Goal: Transaction & Acquisition: Purchase product/service

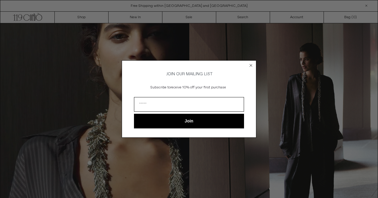
click at [252, 64] on circle "Close dialog" at bounding box center [251, 66] width 6 height 6
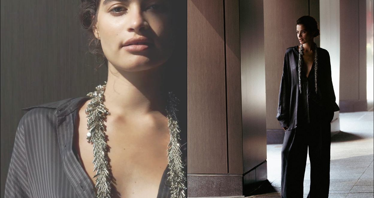
scroll to position [20, 0]
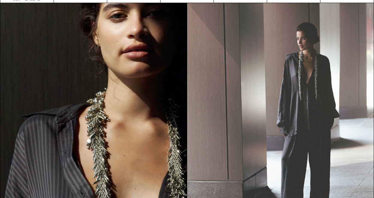
click at [309, 98] on img at bounding box center [280, 120] width 186 height 235
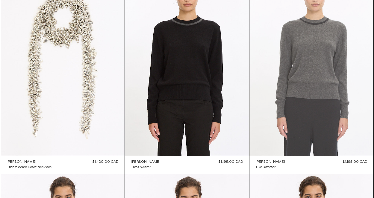
scroll to position [2502, 0]
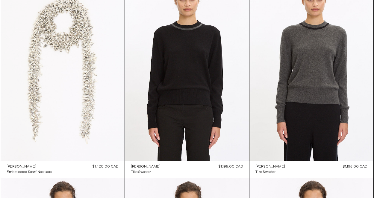
click at [83, 85] on at bounding box center [63, 68] width 124 height 186
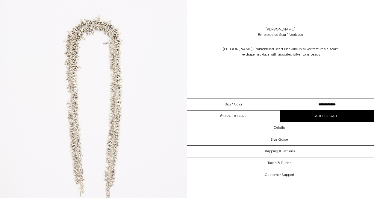
scroll to position [979, 0]
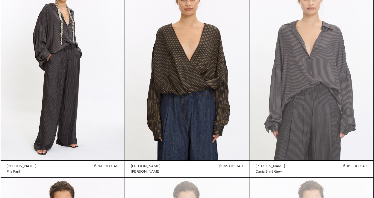
scroll to position [2907, 0]
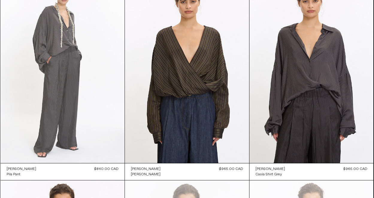
click at [74, 103] on at bounding box center [63, 70] width 124 height 186
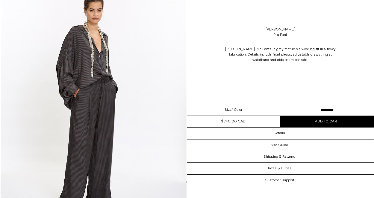
scroll to position [45, 0]
click at [322, 111] on select "**********" at bounding box center [326, 110] width 93 height 12
